Goal: Transaction & Acquisition: Subscribe to service/newsletter

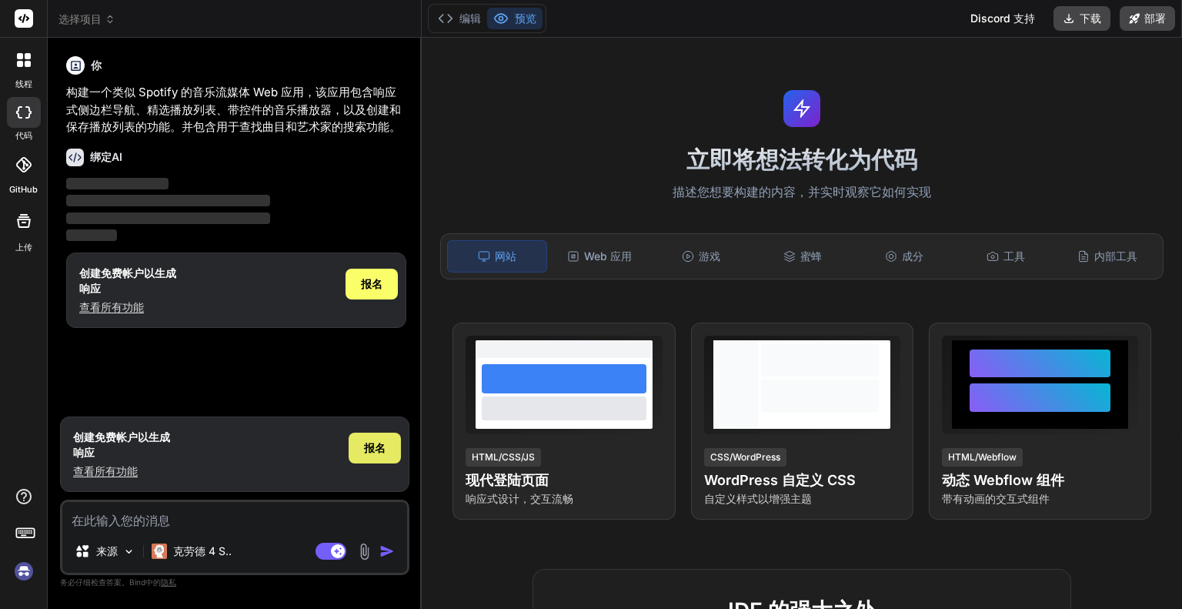
click at [366, 451] on font "报名" at bounding box center [375, 447] width 22 height 13
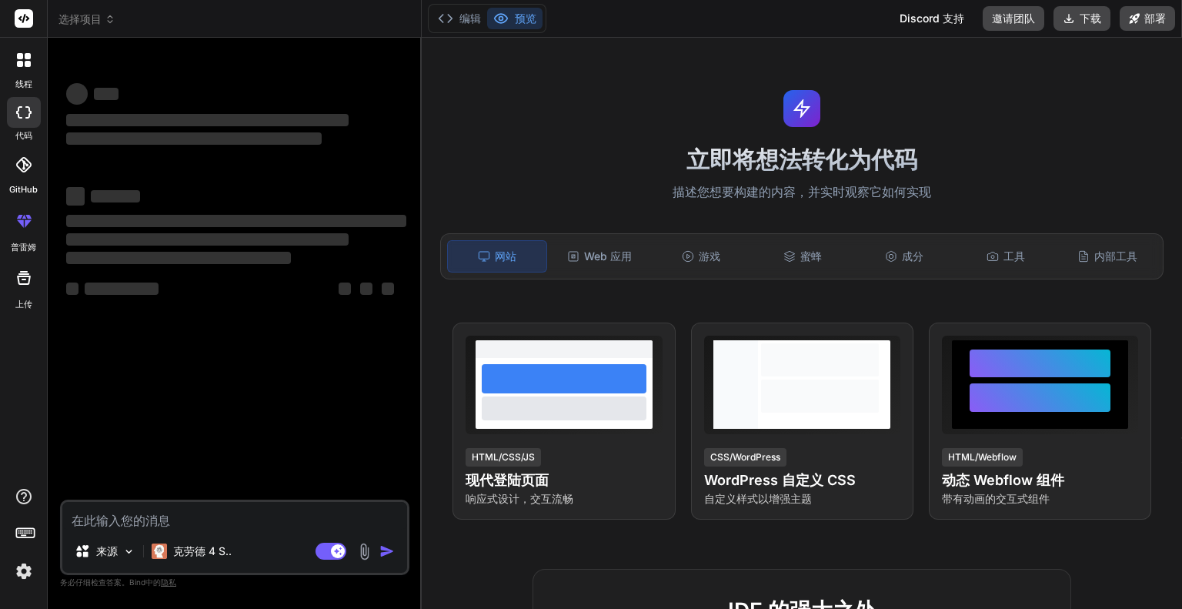
type textarea "x"
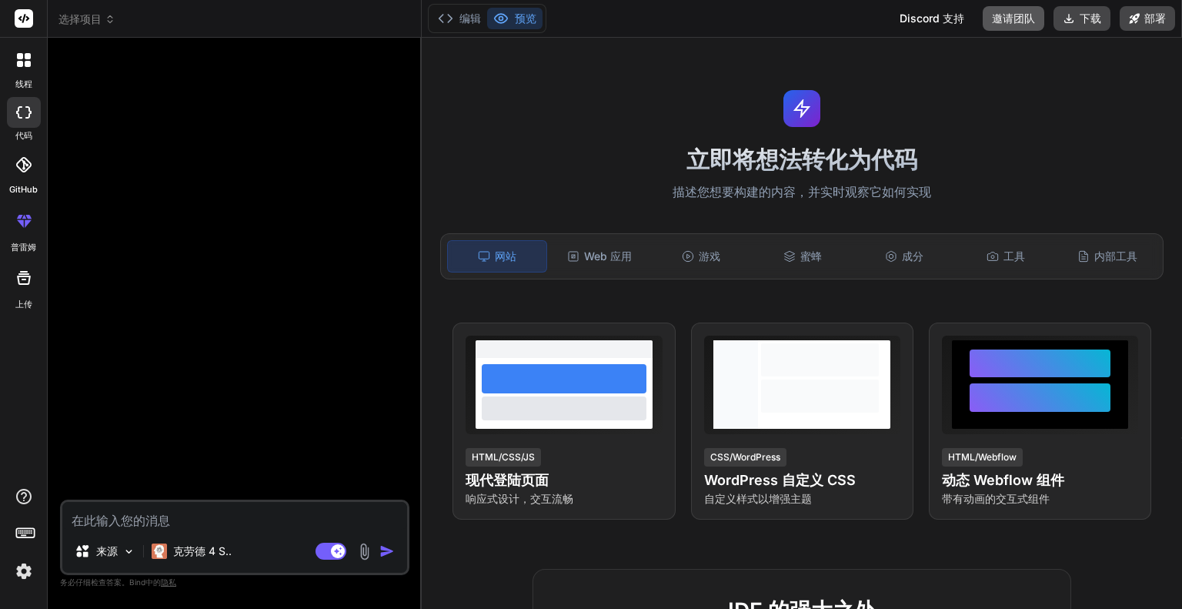
click at [1005, 25] on font "邀请团队" at bounding box center [1013, 18] width 43 height 15
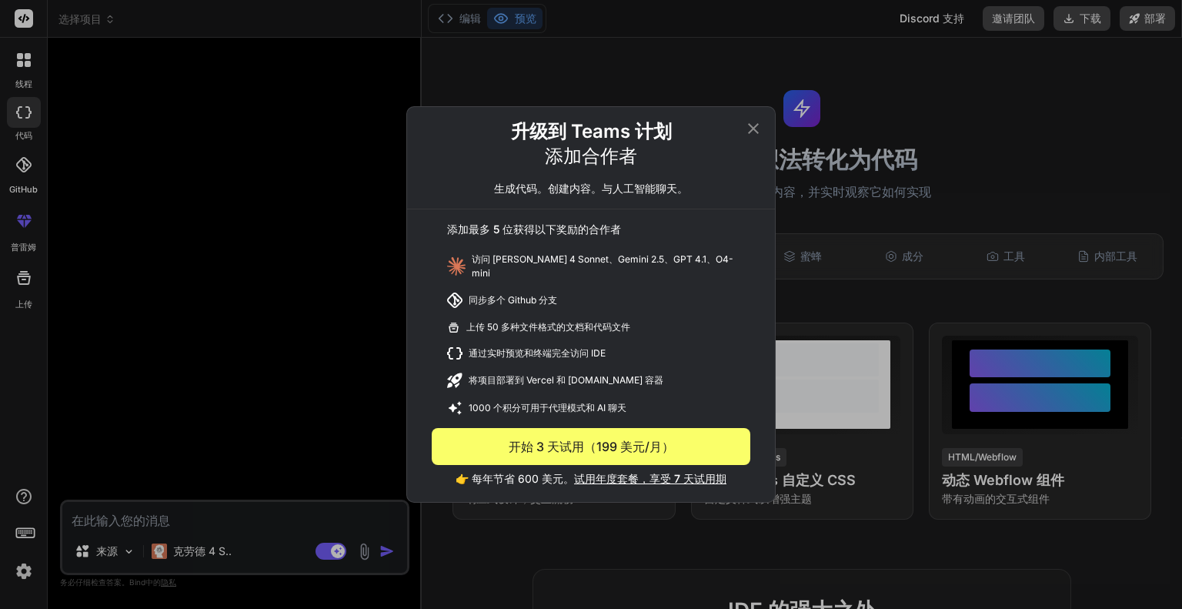
click at [753, 133] on icon at bounding box center [753, 128] width 11 height 11
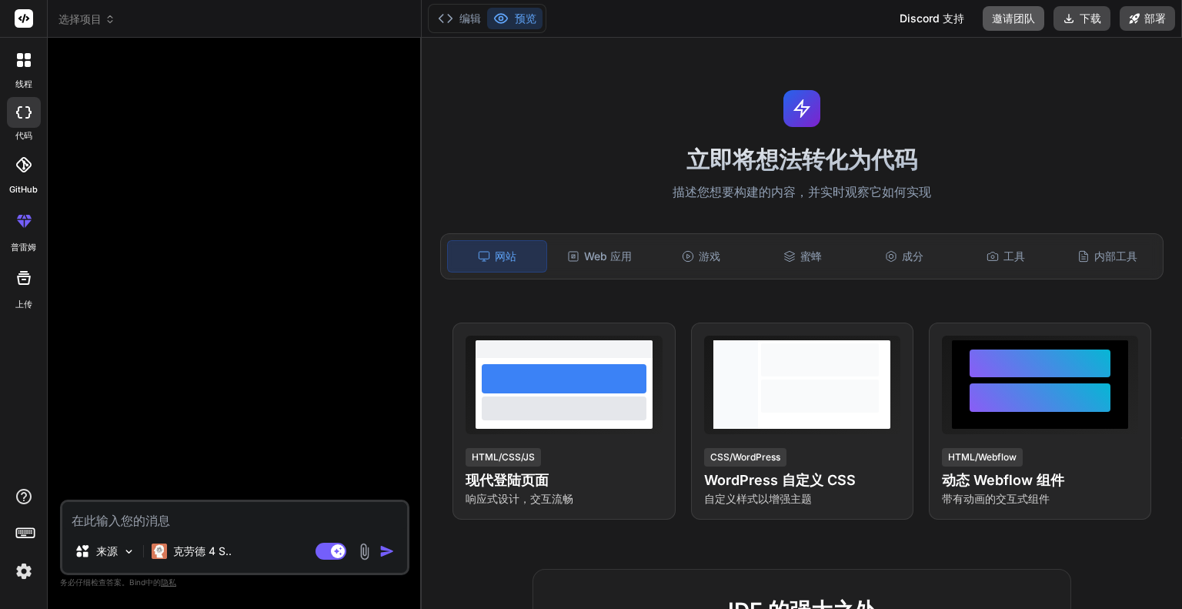
click at [986, 19] on button "邀请团队" at bounding box center [1014, 18] width 62 height 25
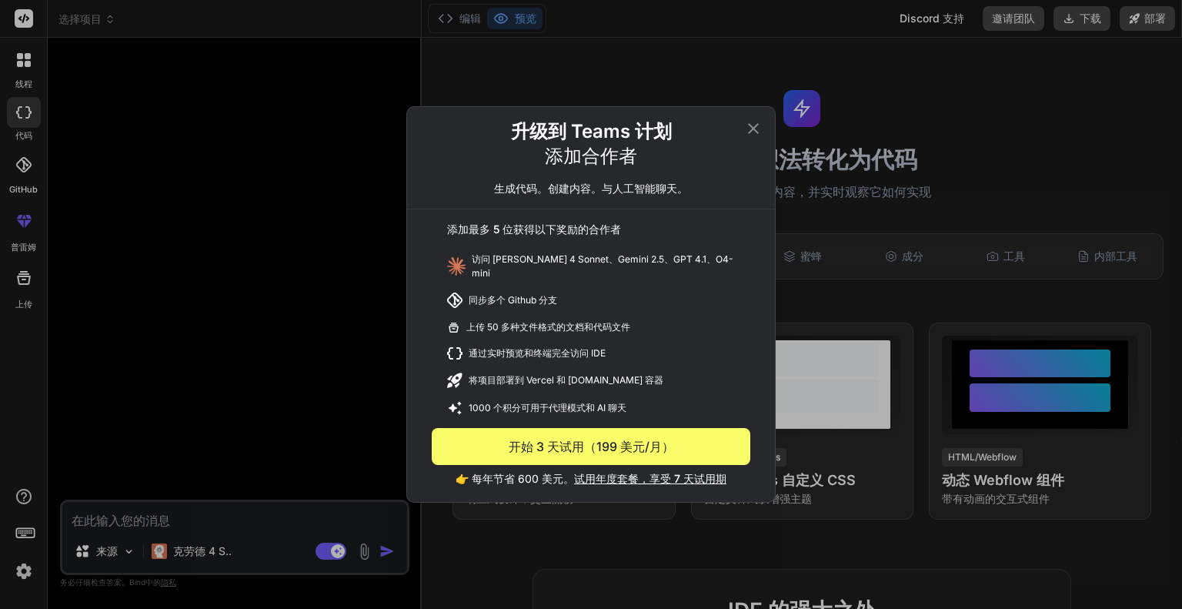
click at [756, 129] on icon at bounding box center [753, 128] width 18 height 18
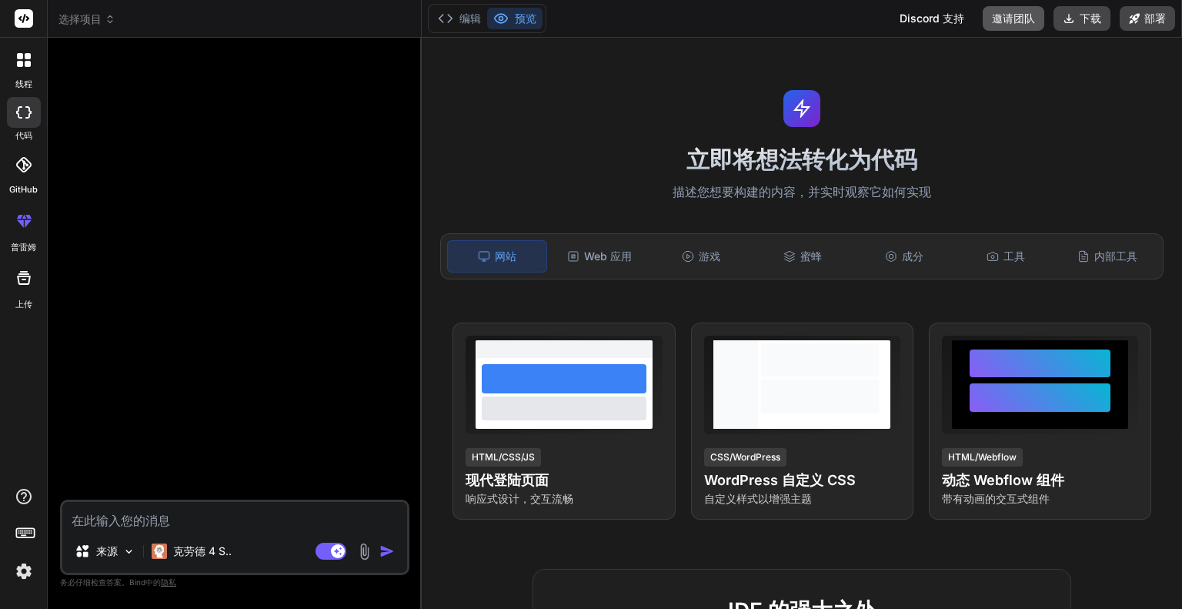
click at [987, 25] on button "邀请团队" at bounding box center [1014, 18] width 62 height 25
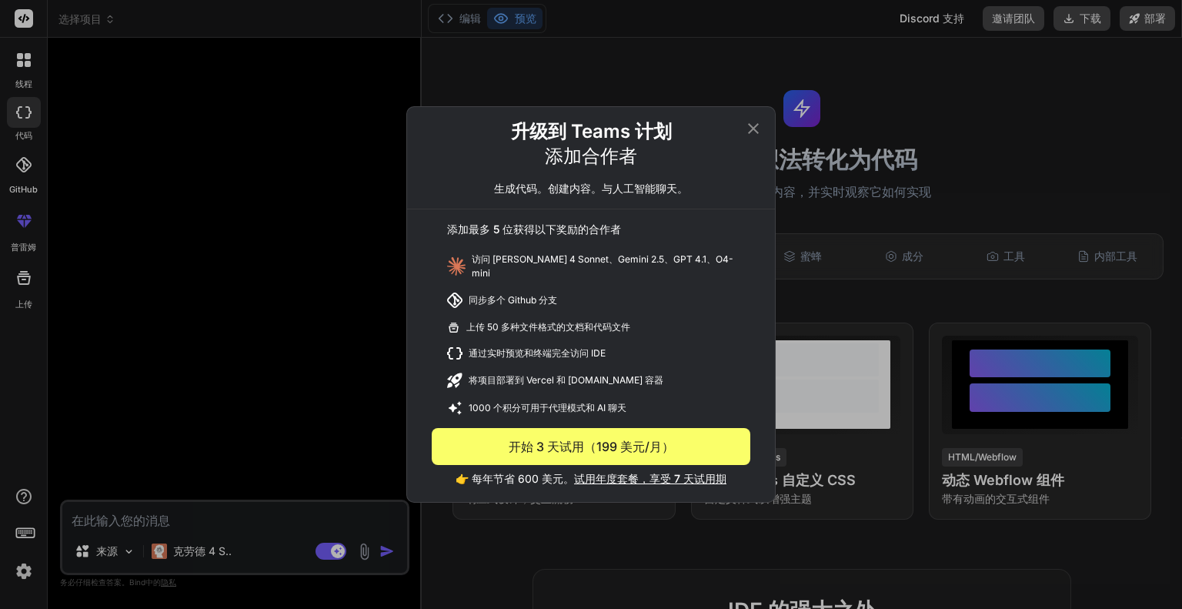
click at [752, 132] on icon at bounding box center [753, 128] width 11 height 11
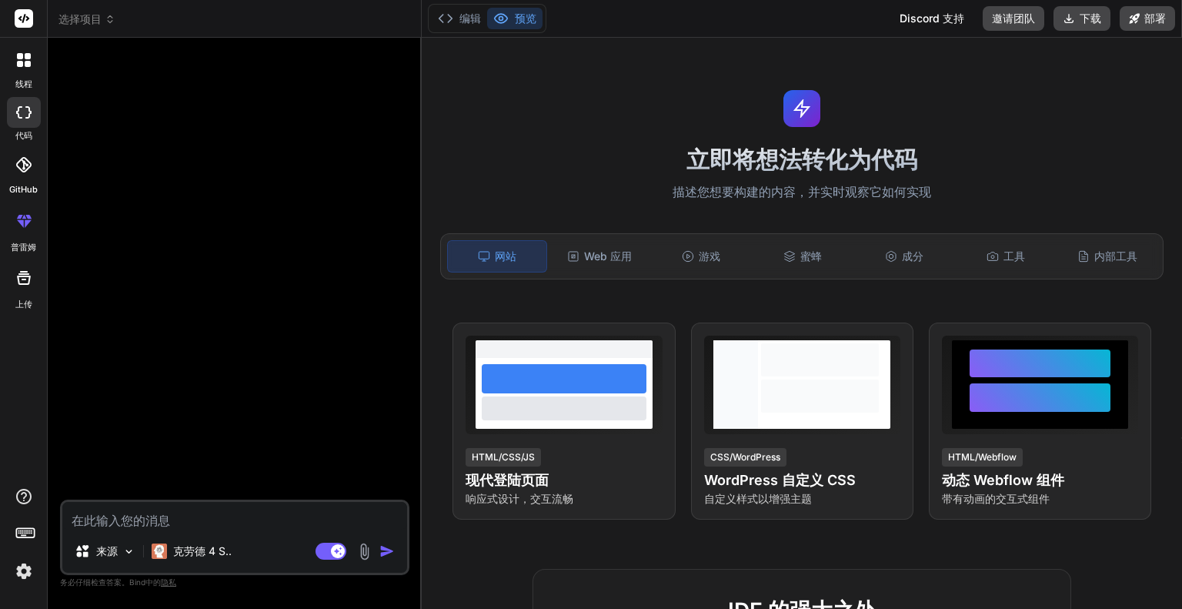
click at [154, 525] on textarea at bounding box center [234, 516] width 345 height 28
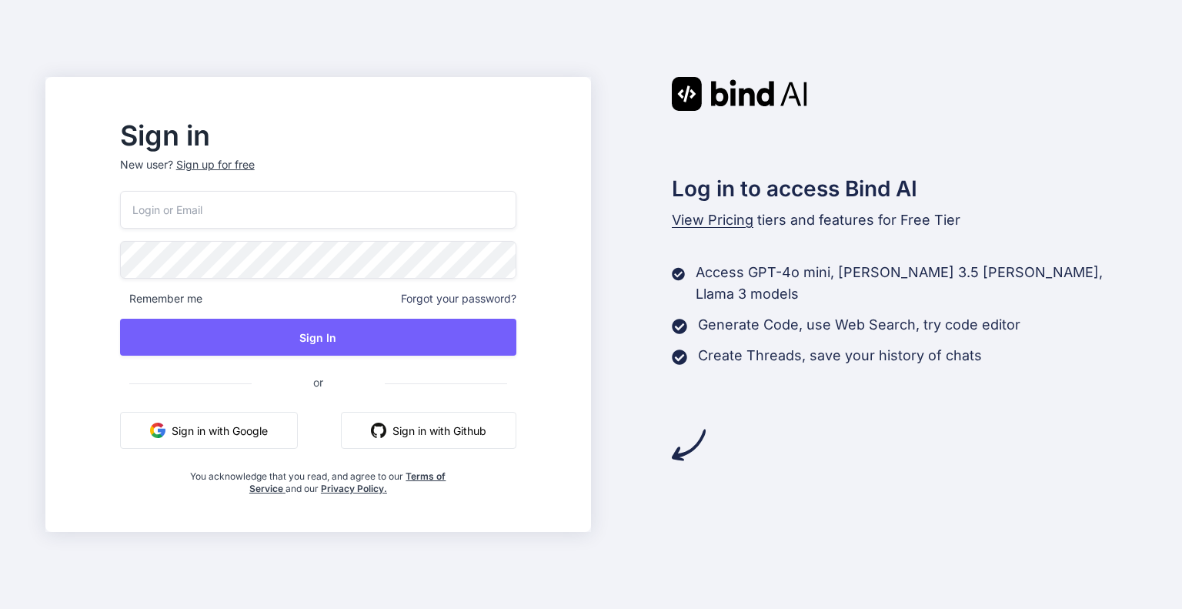
click at [335, 209] on input "email" at bounding box center [318, 210] width 396 height 38
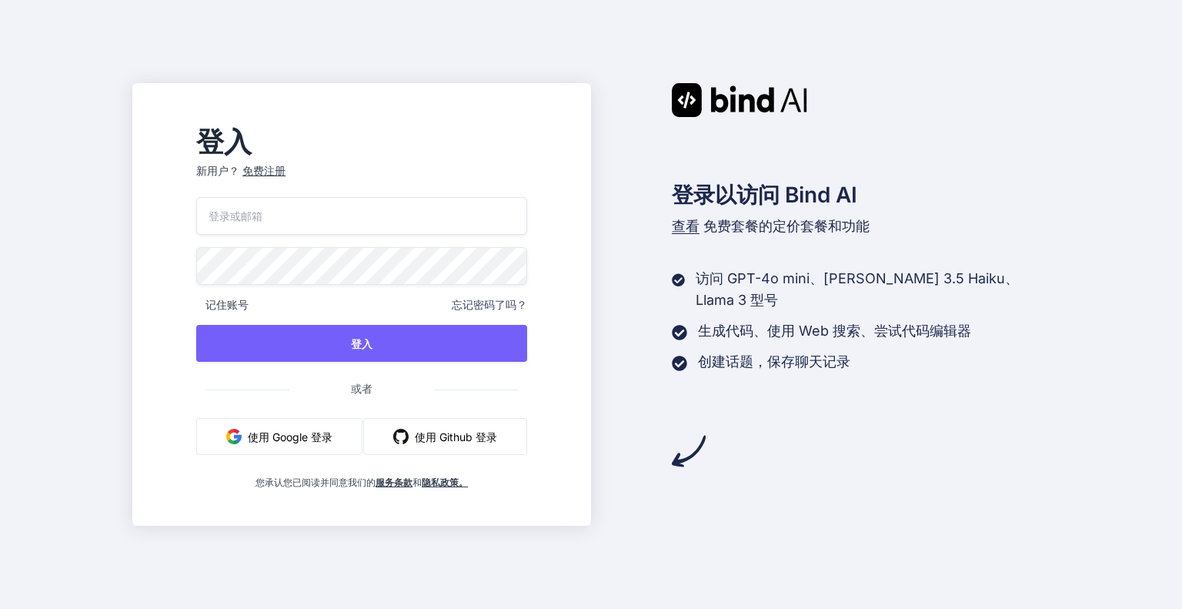
click at [0, 608] on com-1password-button at bounding box center [0, 609] width 0 height 0
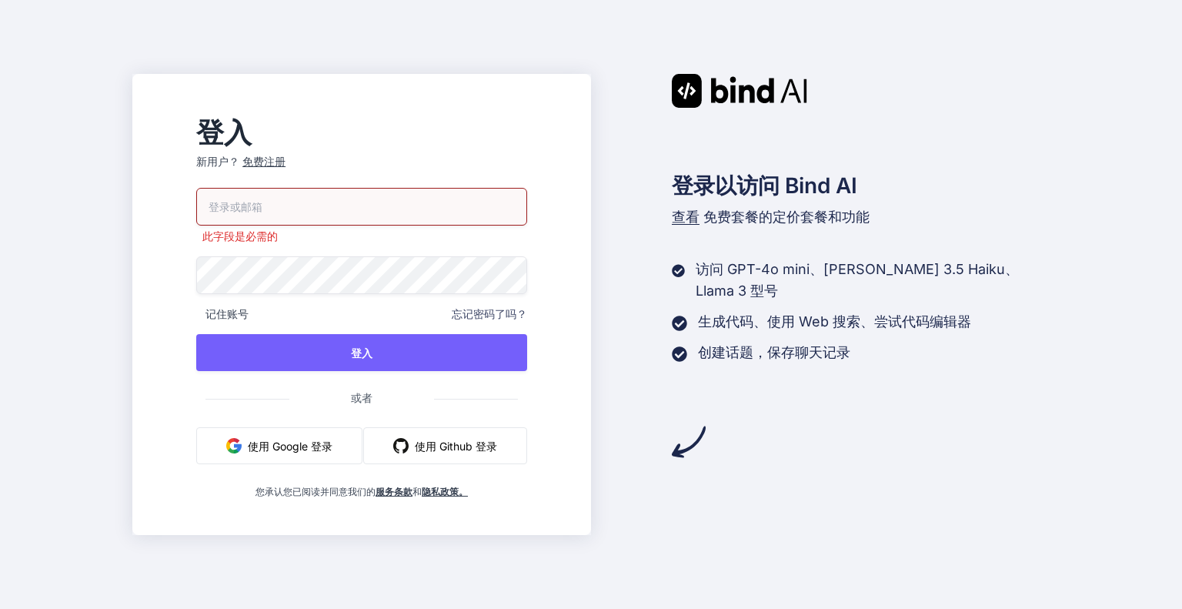
type input "[EMAIL_ADDRESS][DOMAIN_NAME]"
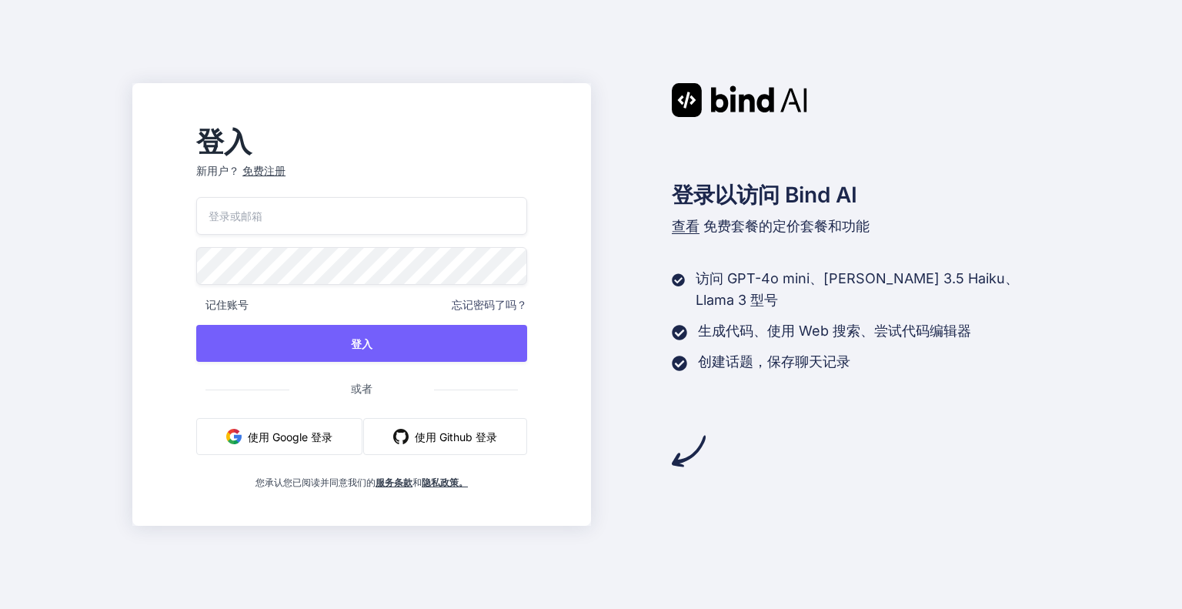
click at [252, 205] on input "email" at bounding box center [361, 216] width 331 height 38
type input "[EMAIL_ADDRESS][DOMAIN_NAME]"
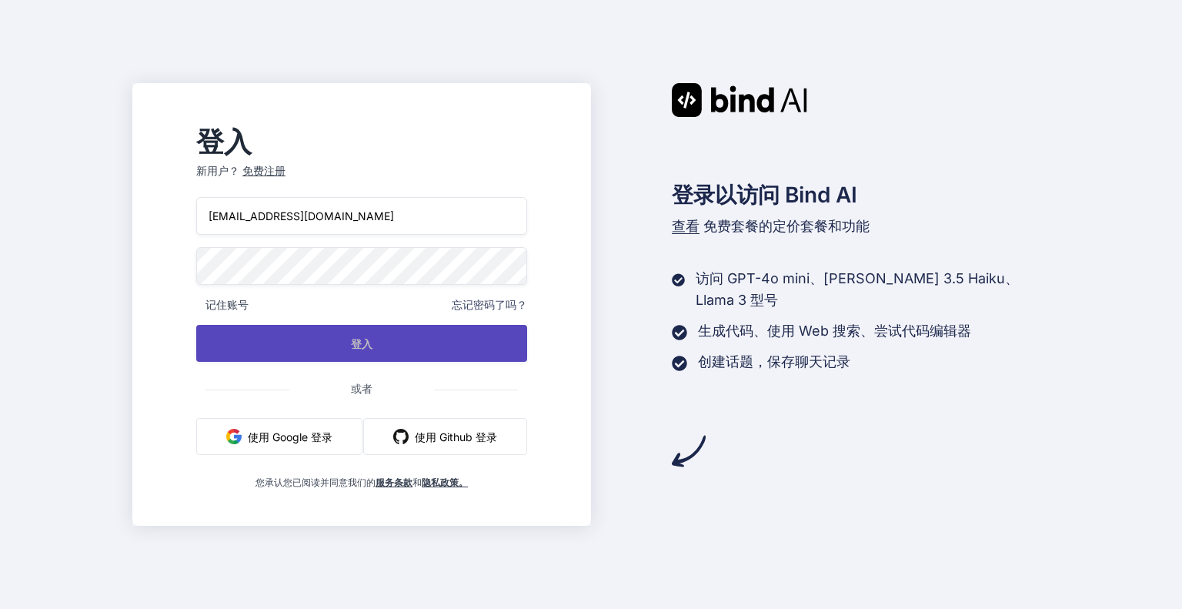
click at [355, 342] on button "登入" at bounding box center [361, 343] width 331 height 37
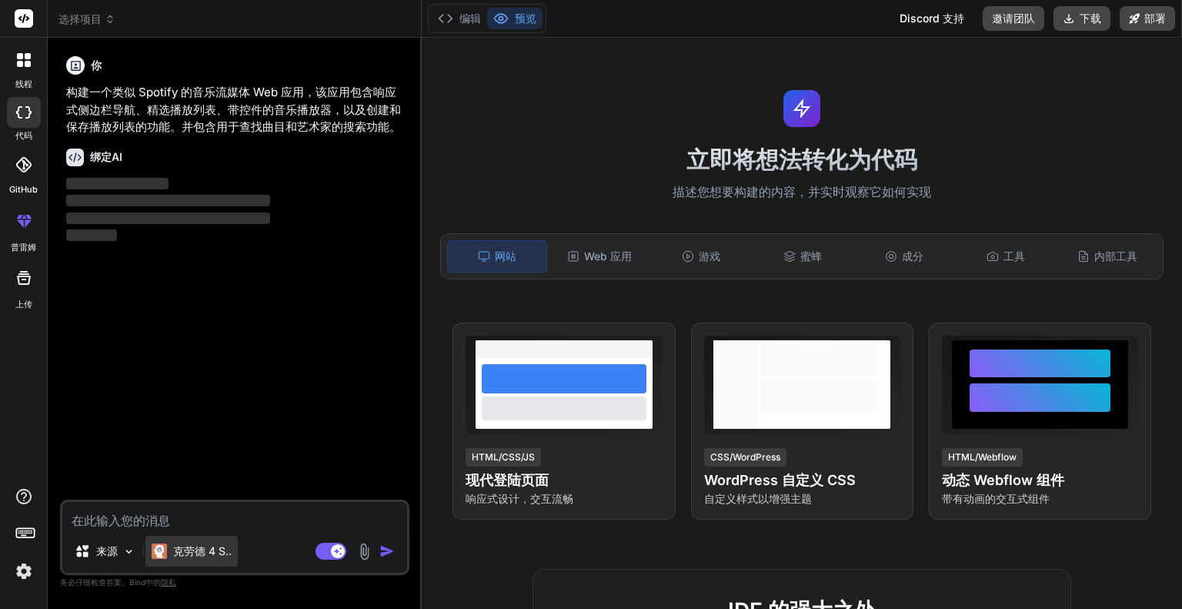
click at [184, 549] on font "克劳德 4 S.." at bounding box center [202, 550] width 58 height 13
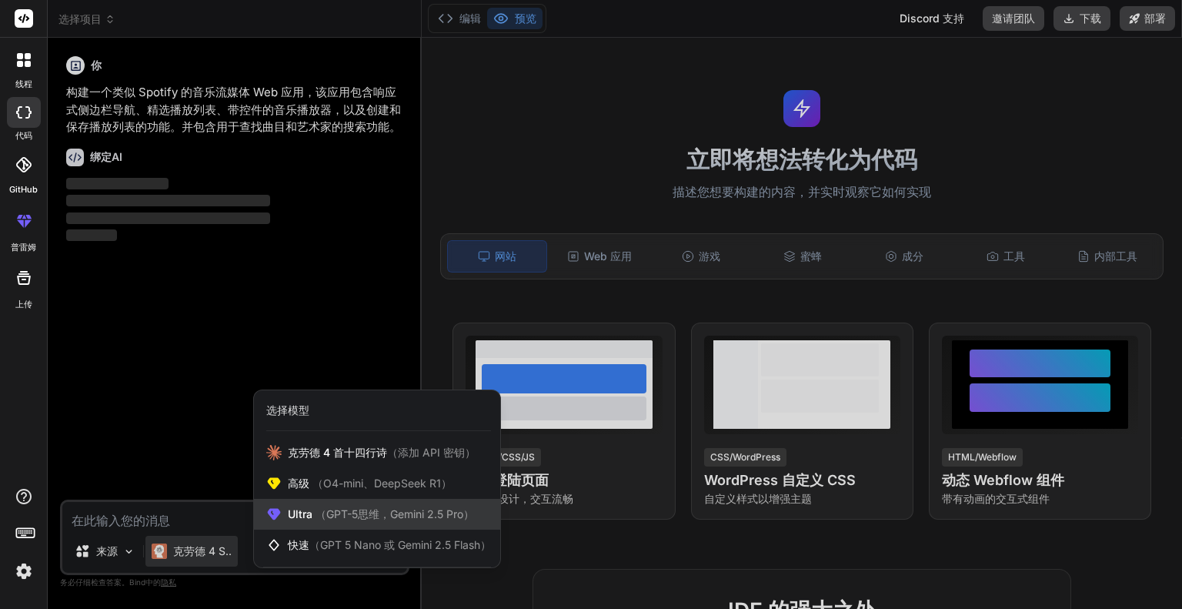
click at [333, 516] on font "（GPT-5思维，Gemini 2.5 Pro）" at bounding box center [394, 513] width 158 height 13
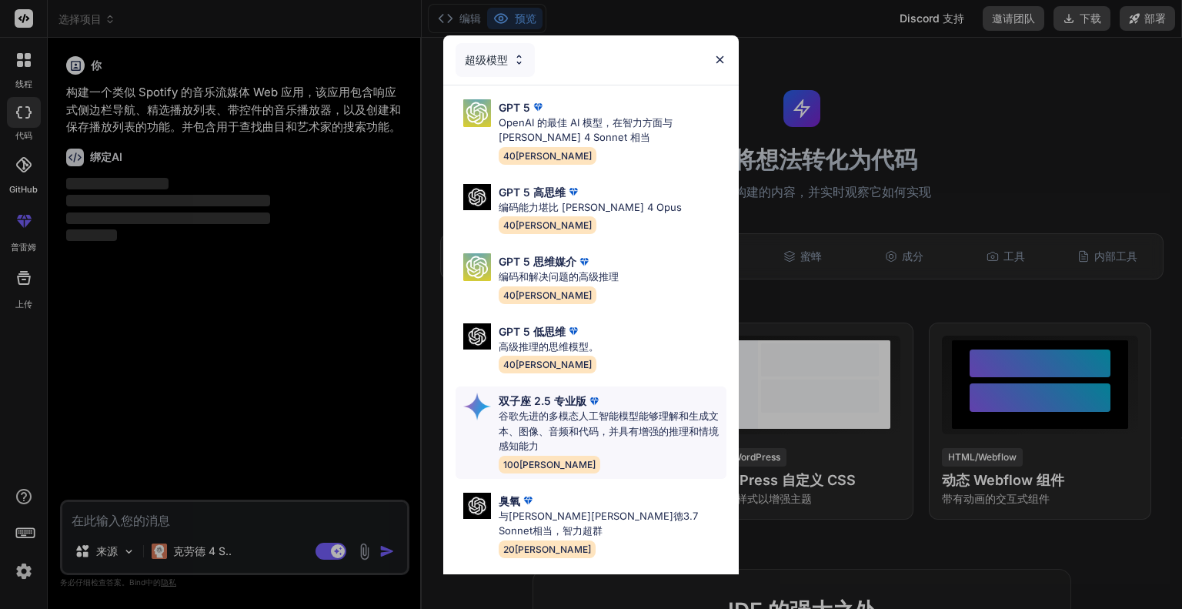
scroll to position [125, 0]
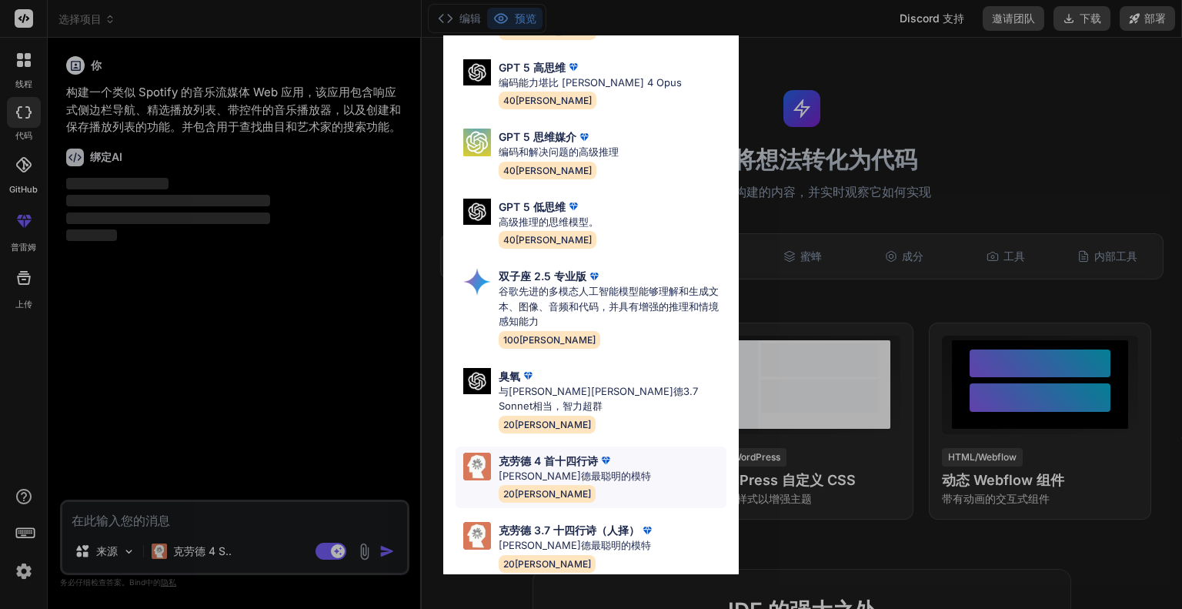
click at [605, 469] on p "克劳德最聪明的模特" at bounding box center [575, 476] width 152 height 15
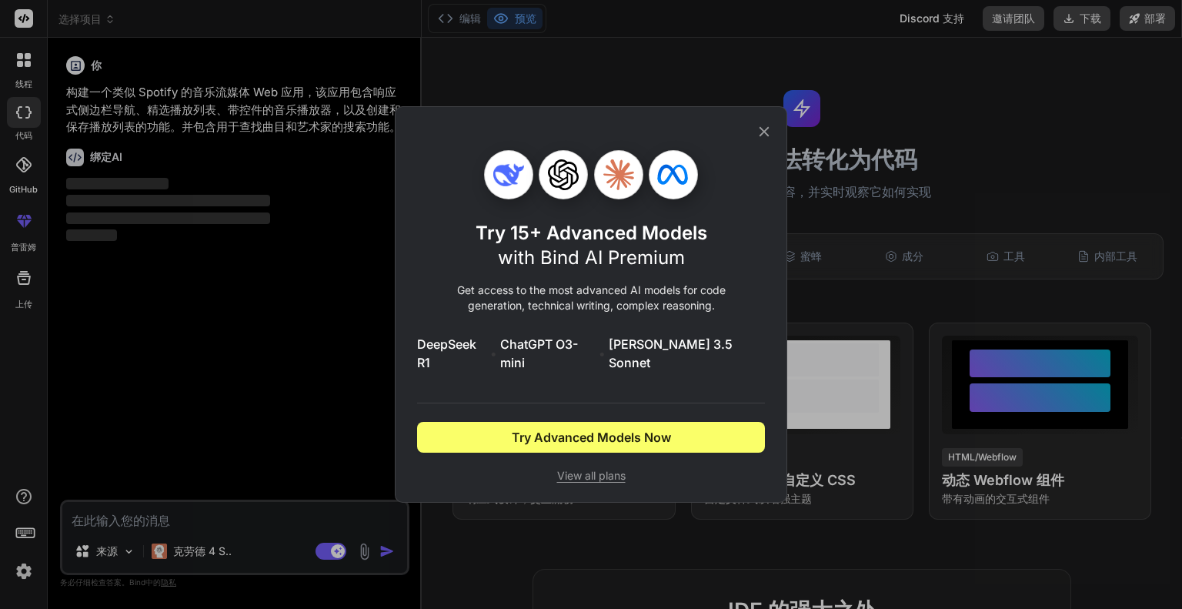
scroll to position [0, 0]
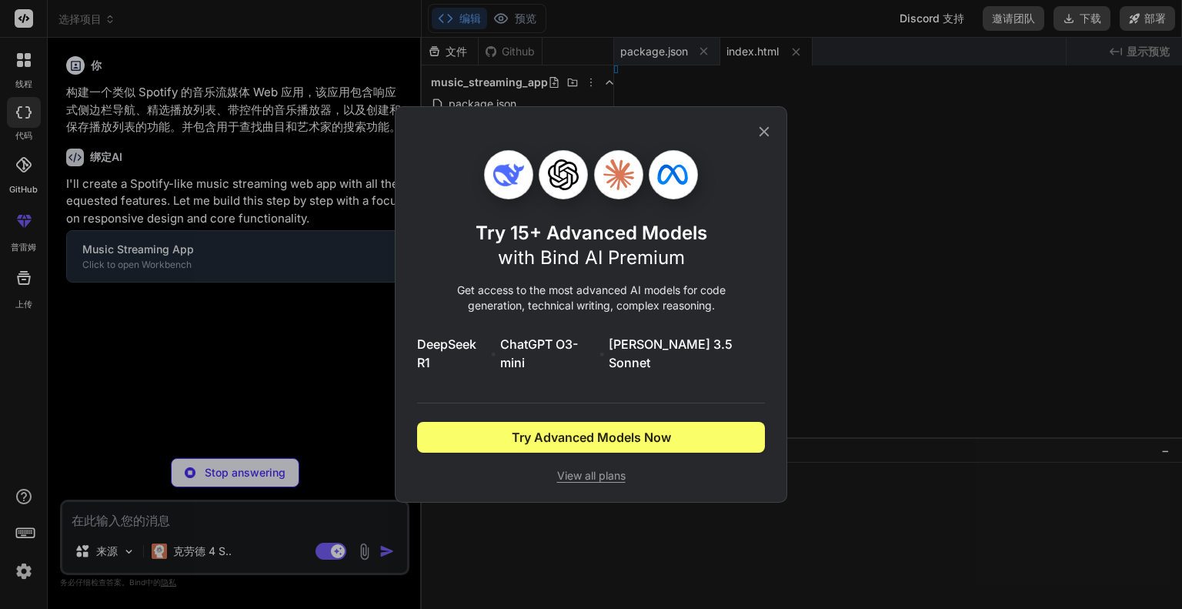
type textarea "x"
type textarea "<script src="app.js"></script> </body> </html>"
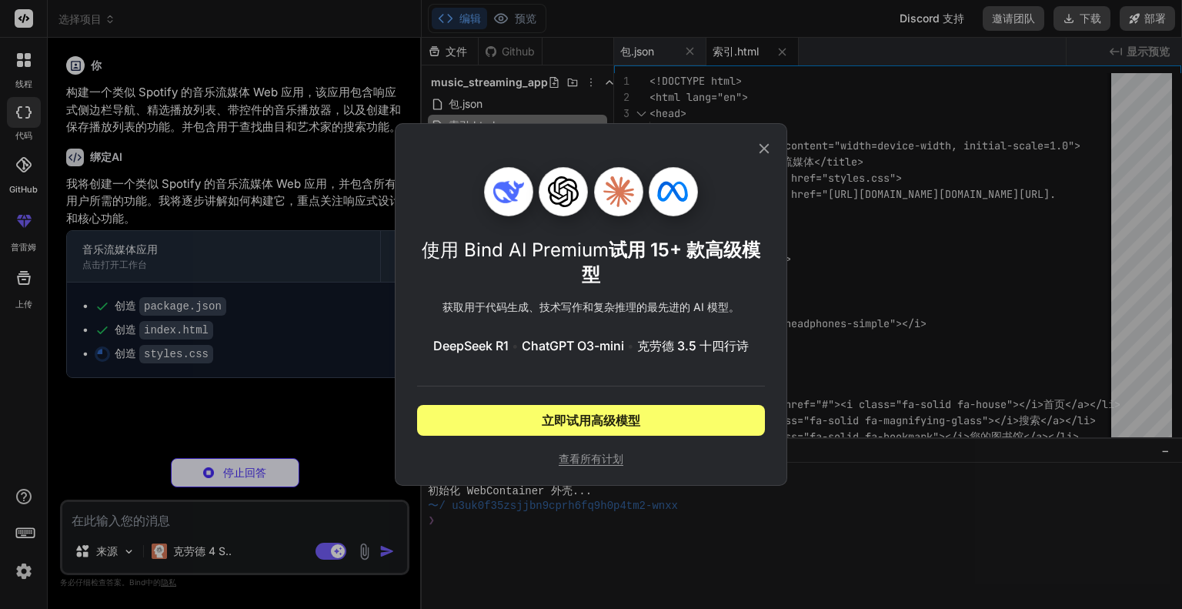
type textarea "x"
click at [770, 153] on icon at bounding box center [764, 148] width 17 height 17
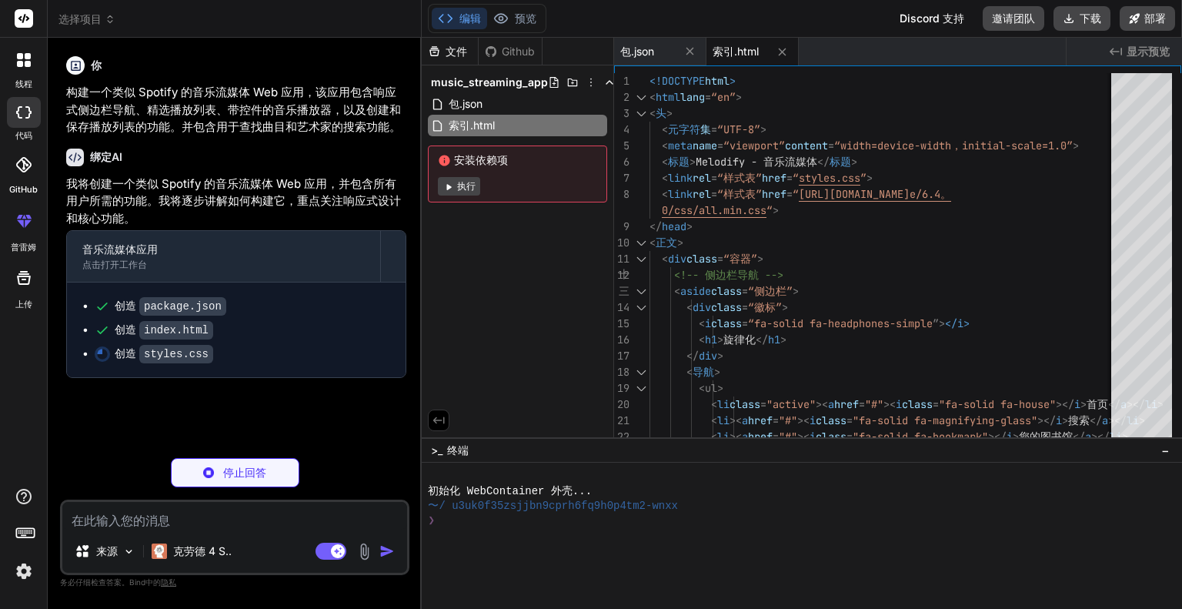
click at [466, 189] on font "执行" at bounding box center [466, 186] width 18 height 12
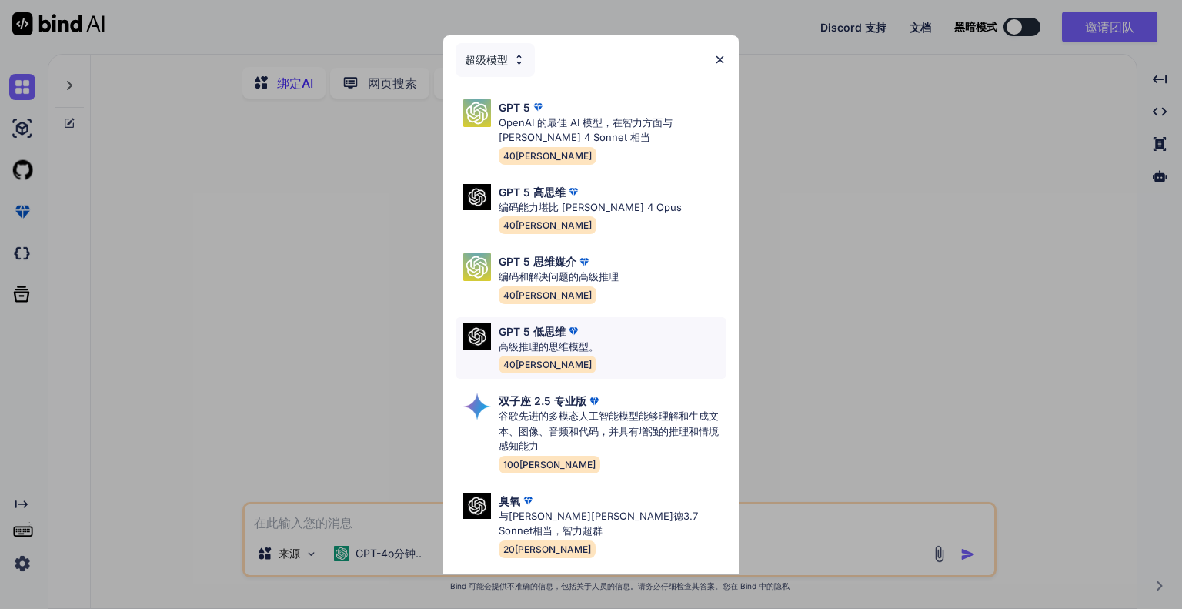
click at [589, 360] on div "GPT 5 低思维 高级推理的思维模型。 40[PERSON_NAME]" at bounding box center [549, 348] width 100 height 50
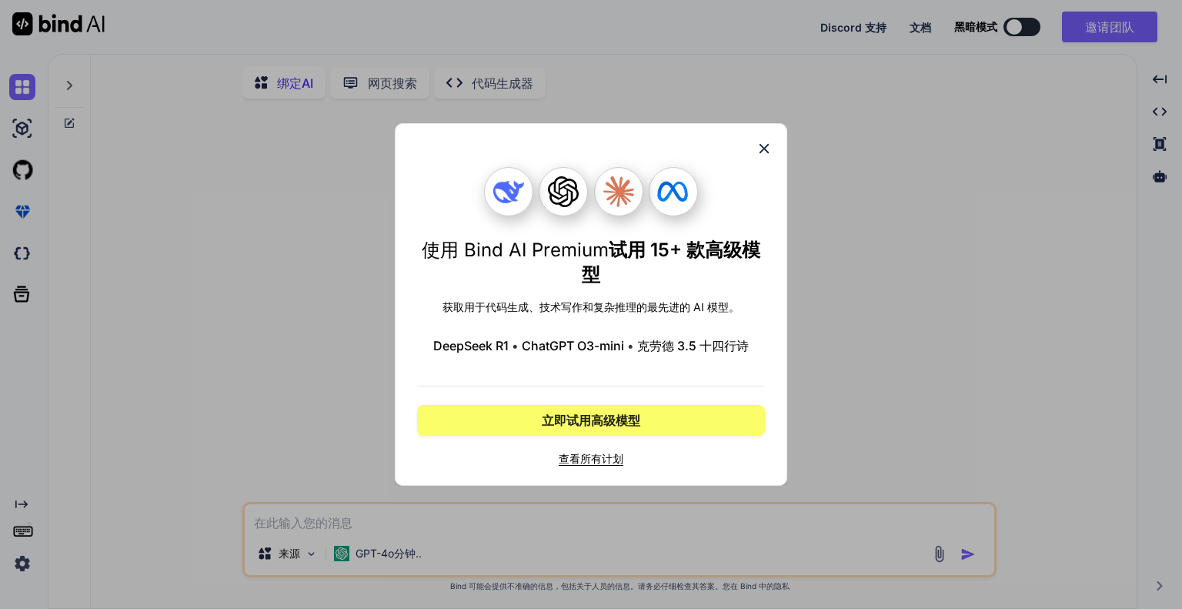
click at [759, 155] on icon at bounding box center [764, 148] width 17 height 17
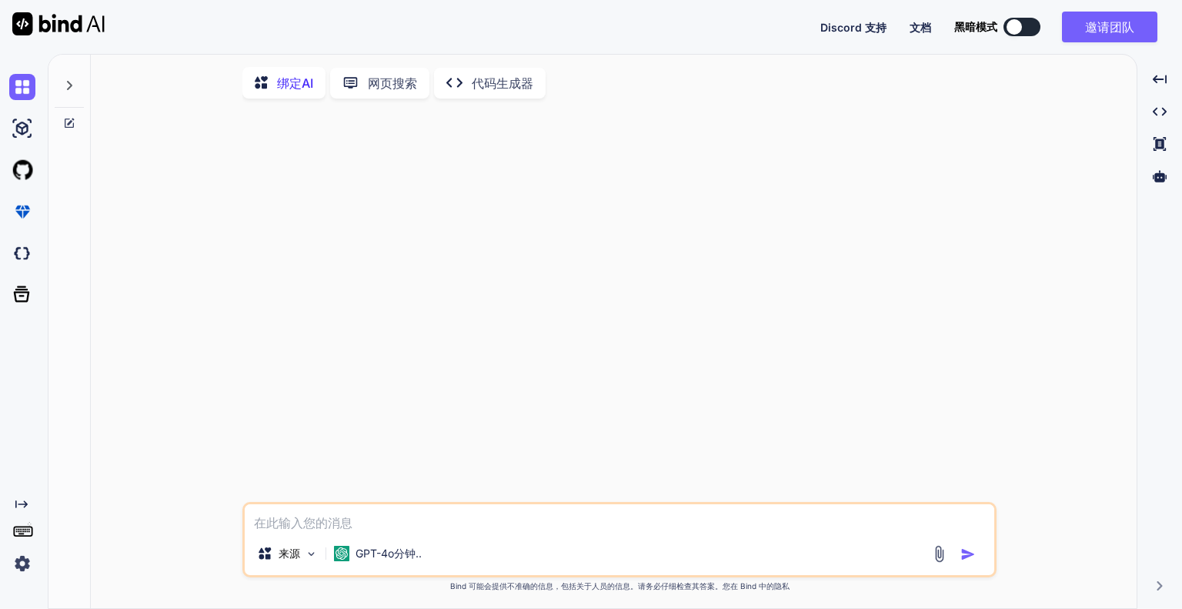
click at [48, 25] on img at bounding box center [58, 23] width 92 height 23
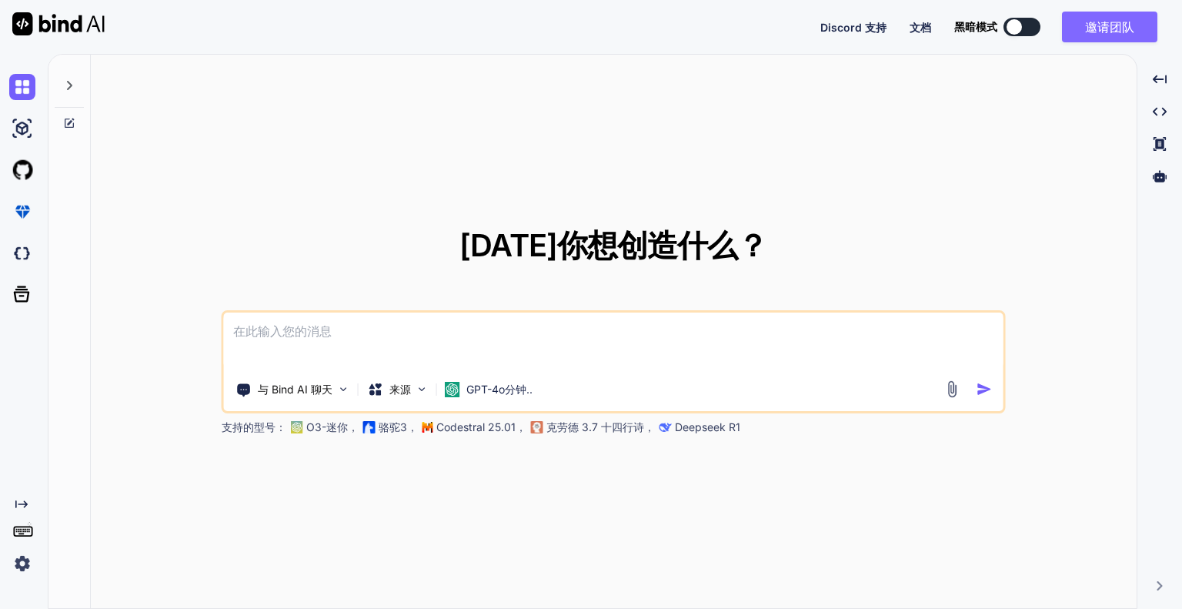
click at [1086, 30] on font "邀请团队" at bounding box center [1109, 26] width 49 height 15
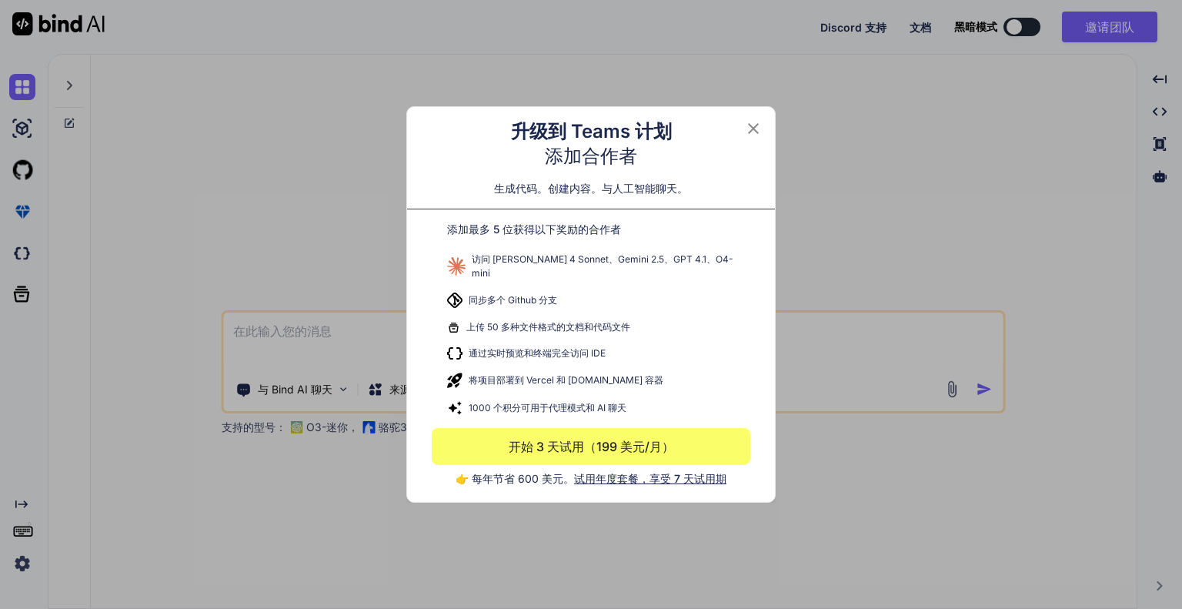
click at [752, 131] on icon at bounding box center [753, 128] width 18 height 18
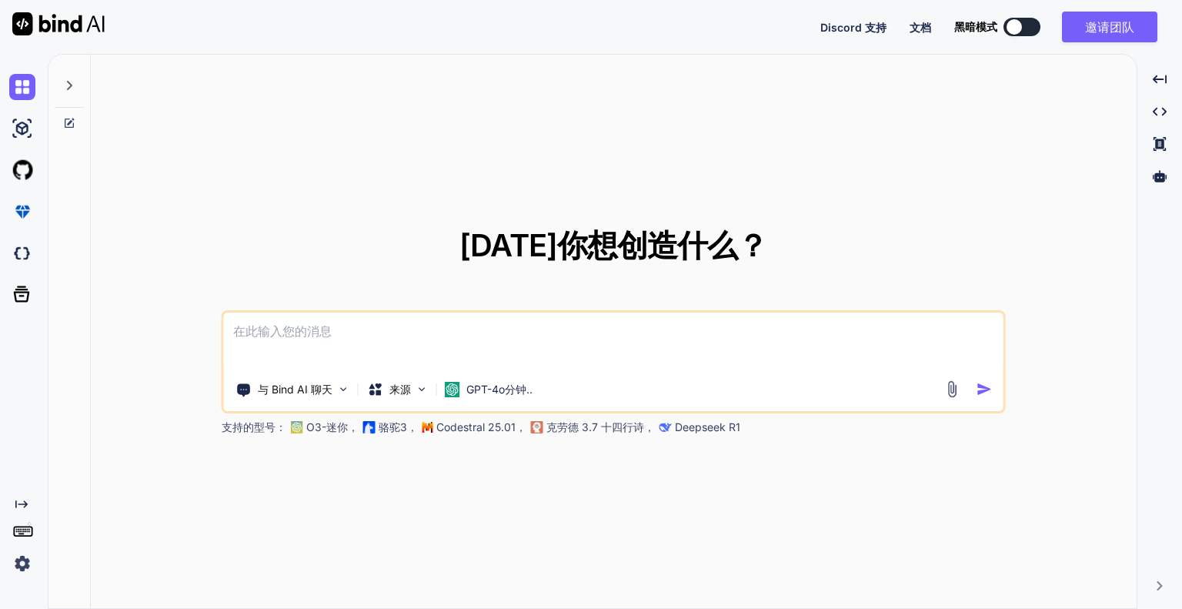
click at [10, 558] on img at bounding box center [22, 563] width 26 height 26
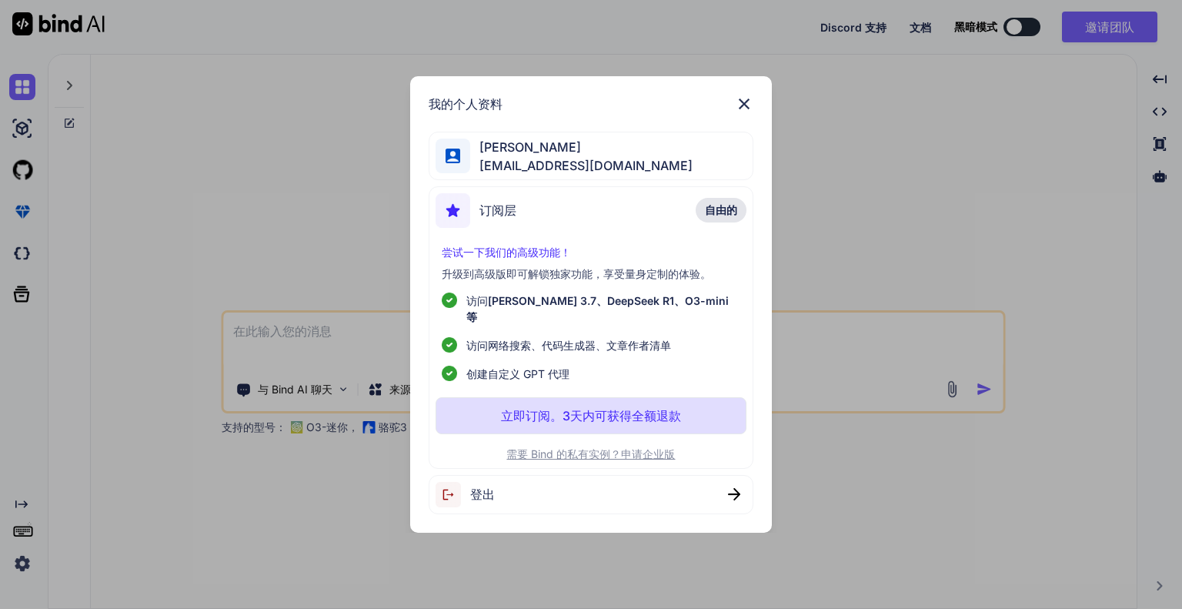
click at [716, 215] on font "自由的" at bounding box center [721, 209] width 32 height 13
drag, startPoint x: 548, startPoint y: 219, endPoint x: 539, endPoint y: 219, distance: 8.5
click at [548, 219] on div "订阅层 自由的" at bounding box center [590, 213] width 310 height 41
click at [498, 218] on font "订阅层" at bounding box center [497, 209] width 37 height 15
click at [458, 218] on img at bounding box center [452, 210] width 35 height 35
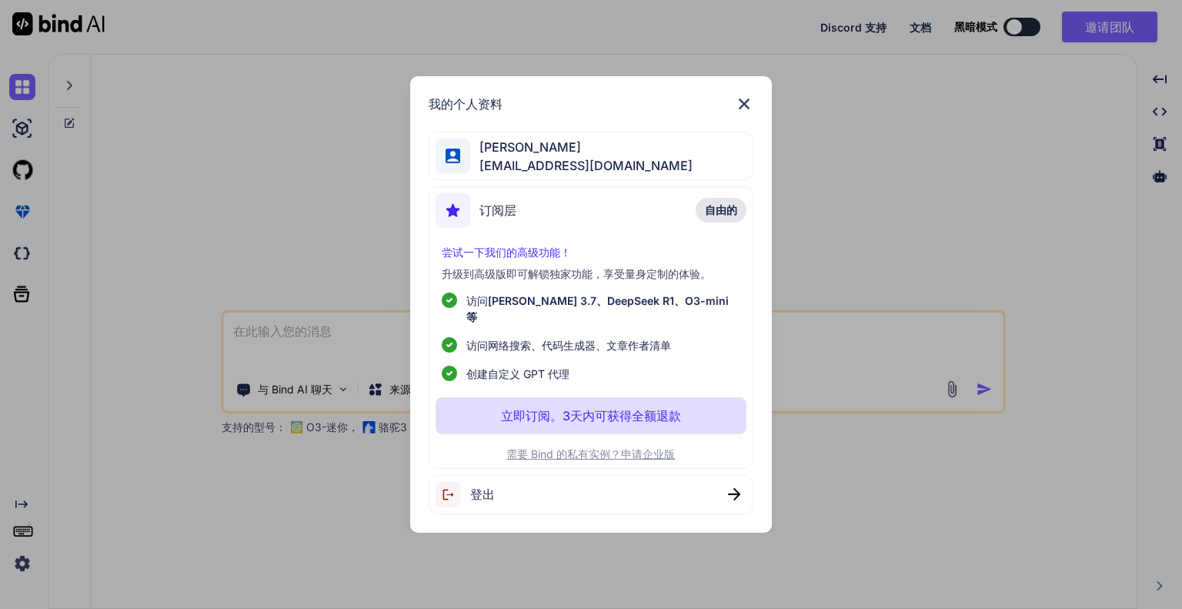
click at [486, 219] on span "订阅层" at bounding box center [497, 210] width 37 height 18
click at [494, 218] on font "订阅层" at bounding box center [497, 209] width 37 height 15
click at [504, 259] on font "尝试一下我们的高级功能！" at bounding box center [506, 251] width 129 height 13
click at [495, 218] on font "订阅层" at bounding box center [497, 209] width 37 height 15
click at [496, 212] on font "订阅层" at bounding box center [497, 209] width 37 height 15
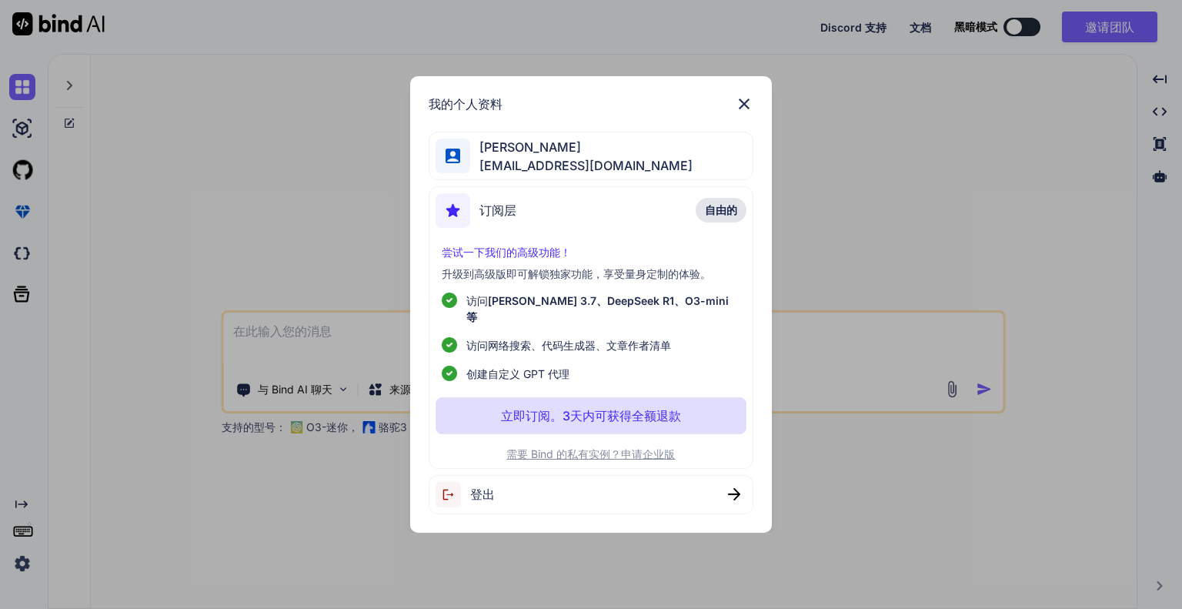
click at [496, 212] on font "订阅层" at bounding box center [497, 209] width 37 height 15
drag, startPoint x: 496, startPoint y: 212, endPoint x: 487, endPoint y: 218, distance: 10.0
click at [487, 218] on font "订阅层" at bounding box center [497, 209] width 37 height 15
click at [486, 218] on font "订阅层" at bounding box center [497, 209] width 37 height 15
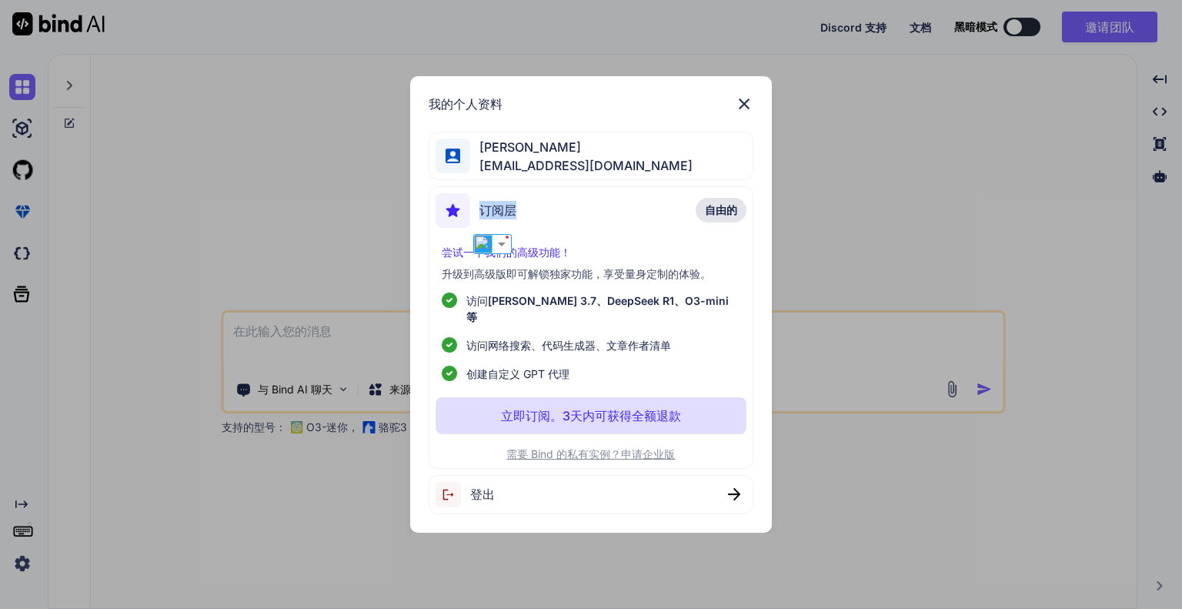
click at [486, 218] on font "订阅层" at bounding box center [497, 209] width 37 height 15
click at [475, 221] on div "订阅层" at bounding box center [475, 210] width 81 height 35
click at [468, 222] on img at bounding box center [452, 210] width 35 height 35
click at [589, 214] on div "订阅层 自由的" at bounding box center [590, 213] width 310 height 41
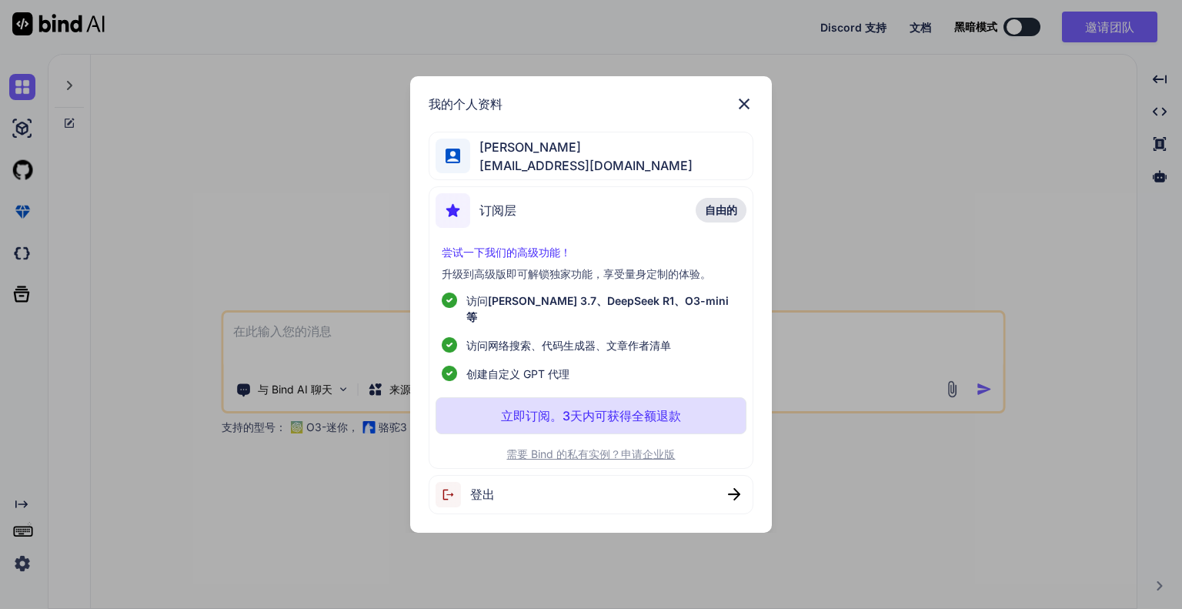
click at [604, 234] on div "订阅层 自由的" at bounding box center [590, 213] width 310 height 41
click at [619, 221] on div "订阅层 自由的" at bounding box center [590, 213] width 310 height 41
click at [746, 107] on img at bounding box center [744, 104] width 18 height 18
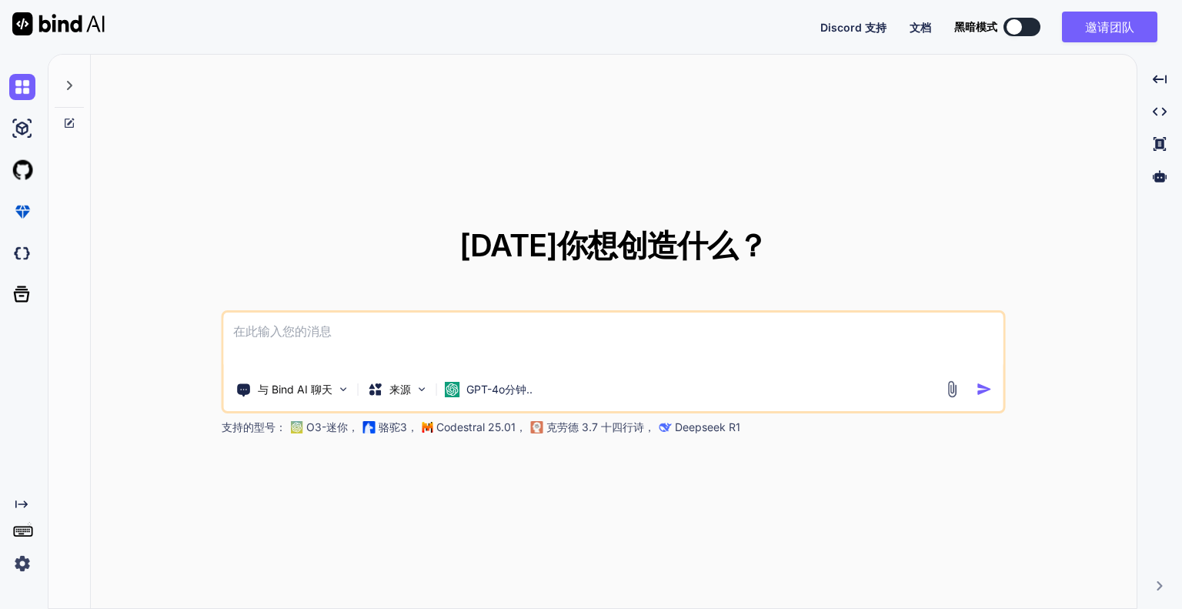
click at [43, 22] on img at bounding box center [58, 23] width 92 height 23
type textarea "x"
click at [51, 24] on img at bounding box center [58, 23] width 92 height 23
